Goal: Check status

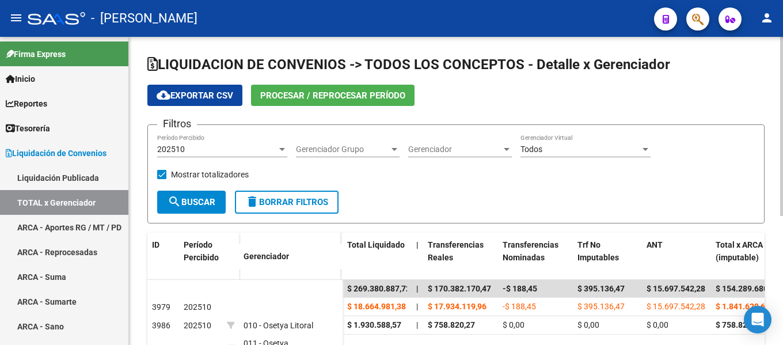
click at [440, 150] on span "Gerenciador" at bounding box center [454, 149] width 93 height 10
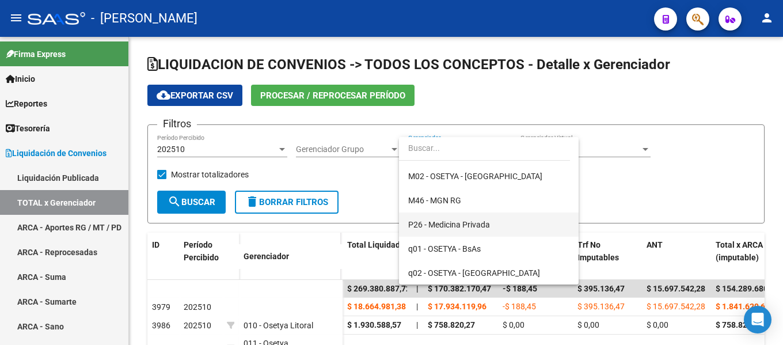
scroll to position [460, 0]
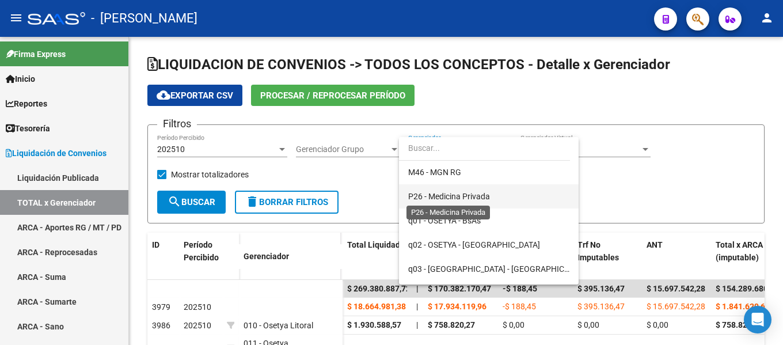
click at [486, 198] on span "P26 - Medicina Privada" at bounding box center [449, 196] width 82 height 9
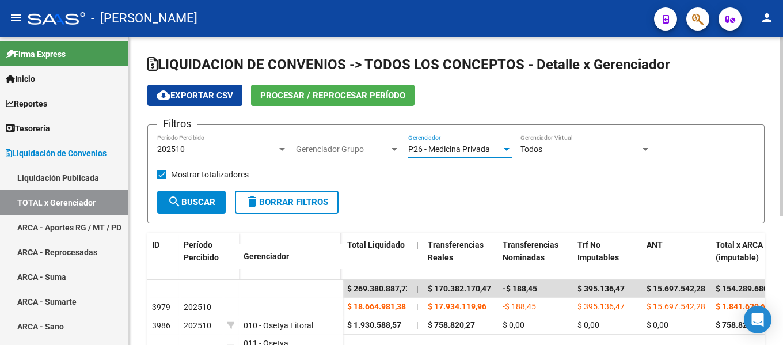
click at [205, 207] on span "search Buscar" at bounding box center [191, 202] width 48 height 10
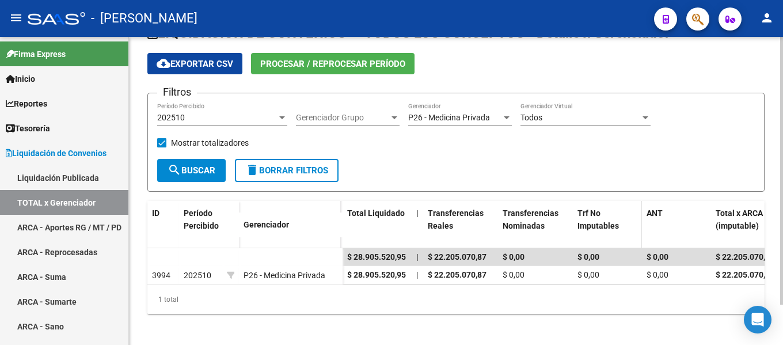
scroll to position [46, 0]
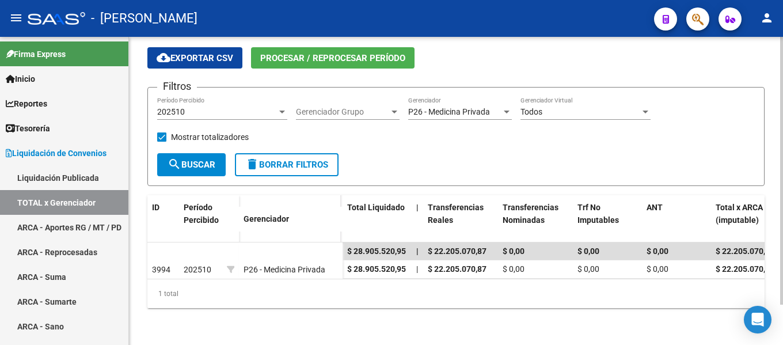
click at [252, 107] on div "202510" at bounding box center [217, 112] width 120 height 10
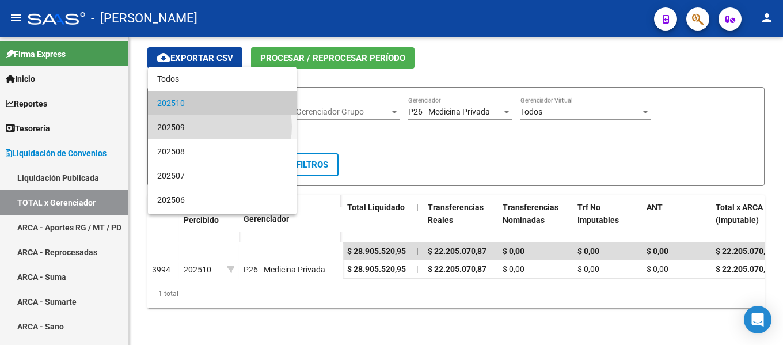
click at [219, 127] on span "202509" at bounding box center [222, 127] width 130 height 24
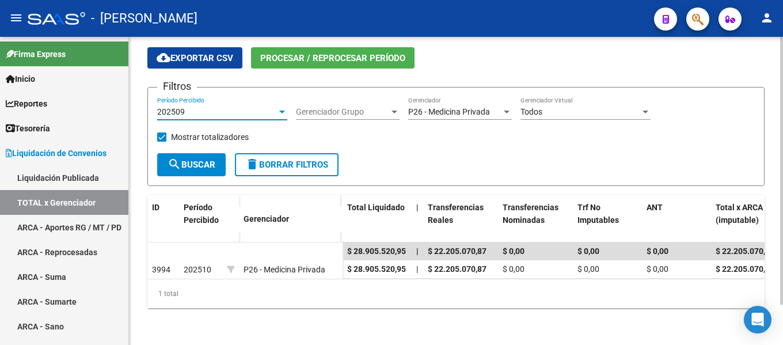
click at [199, 159] on span "search Buscar" at bounding box center [191, 164] width 48 height 10
click at [278, 107] on div at bounding box center [282, 111] width 10 height 9
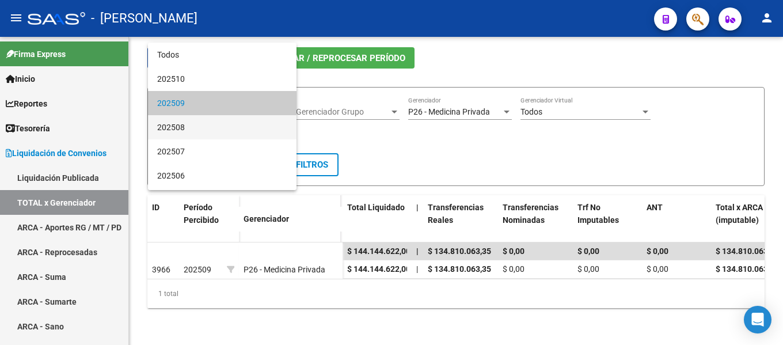
click at [215, 129] on span "202508" at bounding box center [222, 127] width 130 height 24
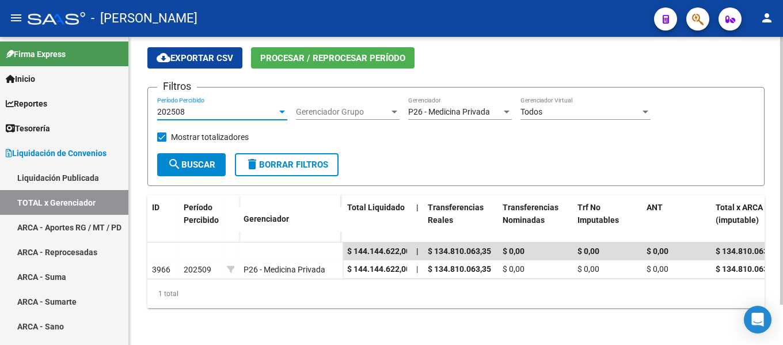
click at [190, 159] on span "search Buscar" at bounding box center [191, 164] width 48 height 10
click at [506, 107] on div at bounding box center [506, 111] width 10 height 9
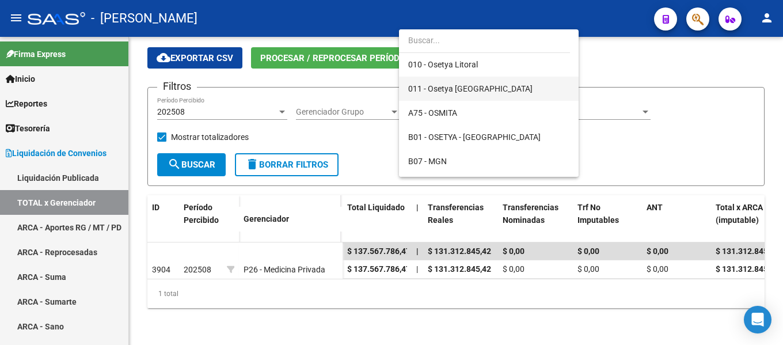
scroll to position [0, 0]
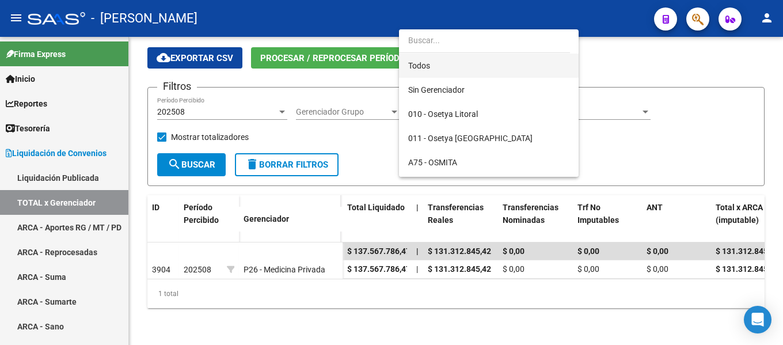
click at [446, 65] on span "Todos" at bounding box center [488, 66] width 161 height 24
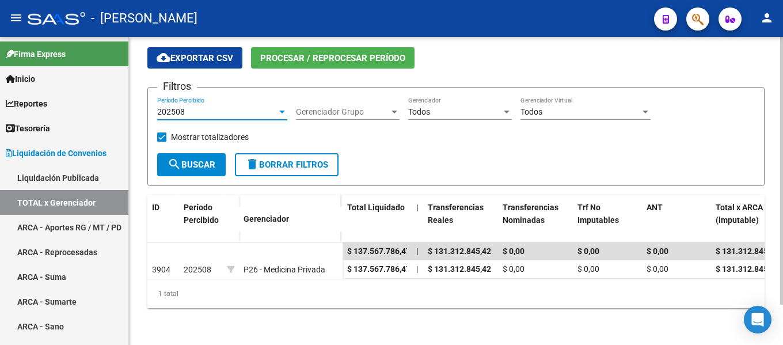
click at [278, 107] on div at bounding box center [282, 111] width 10 height 9
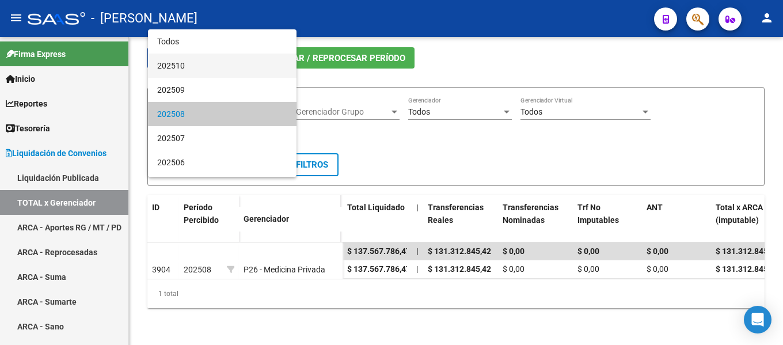
click at [200, 63] on span "202510" at bounding box center [222, 66] width 130 height 24
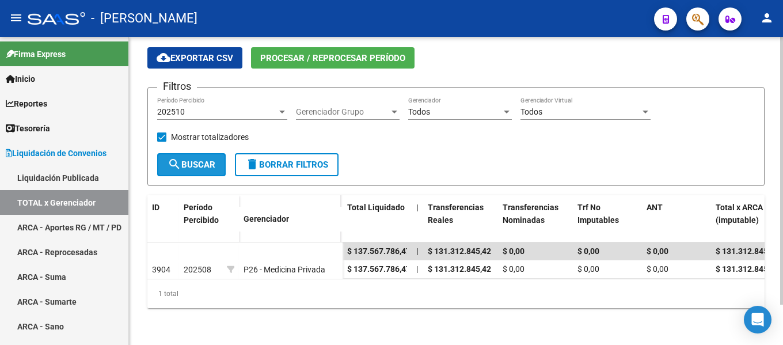
click at [207, 159] on span "search Buscar" at bounding box center [191, 164] width 48 height 10
